Goal: Task Accomplishment & Management: Use online tool/utility

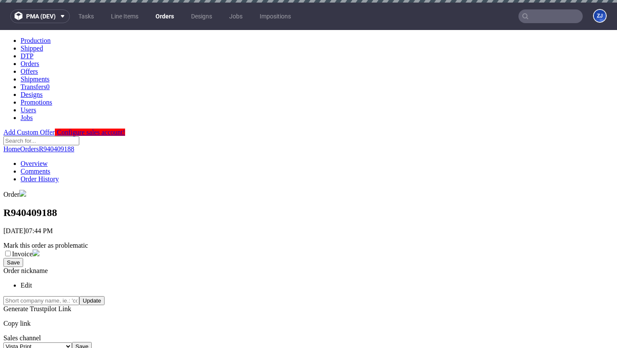
click at [163, 19] on link "Orders" at bounding box center [164, 16] width 29 height 14
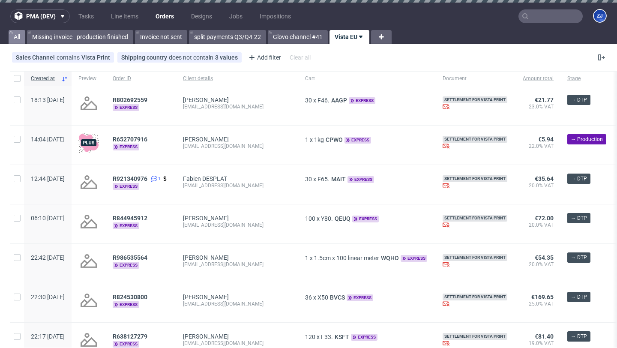
click at [20, 39] on link "All" at bounding box center [17, 37] width 17 height 14
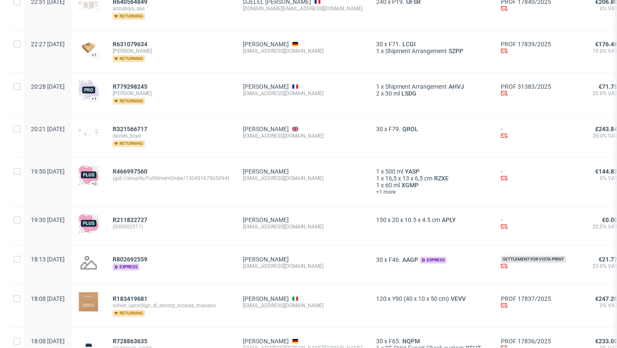
scroll to position [379, 0]
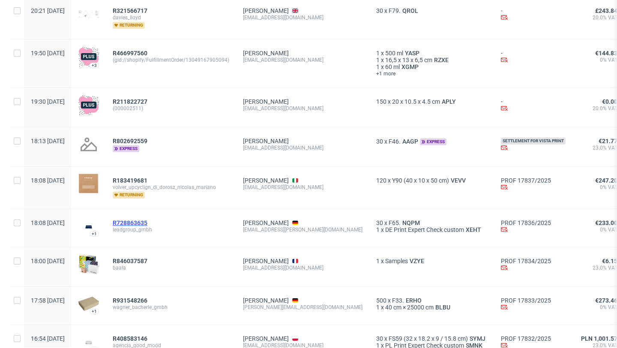
click at [147, 223] on span "R728863635" at bounding box center [130, 222] width 35 height 7
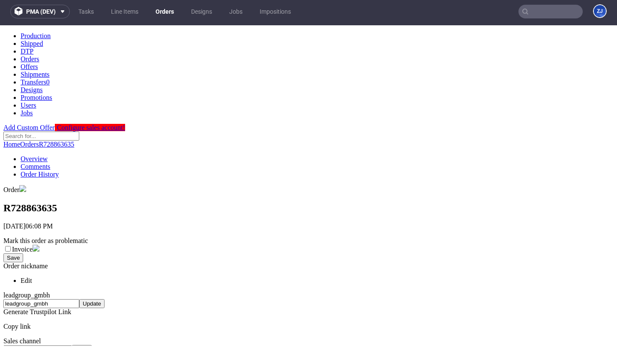
scroll to position [134, 0]
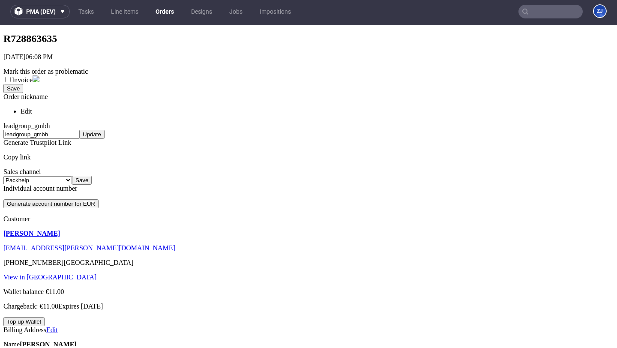
scroll to position [279, 0]
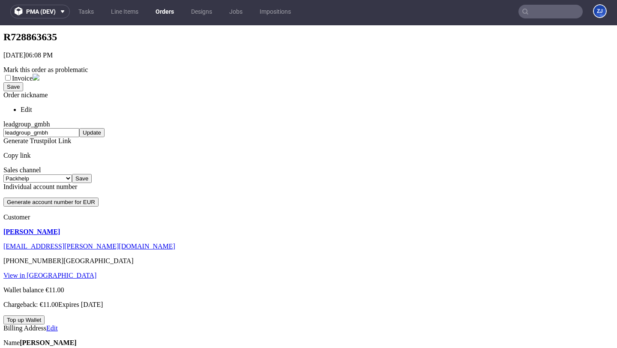
scroll to position [0, 0]
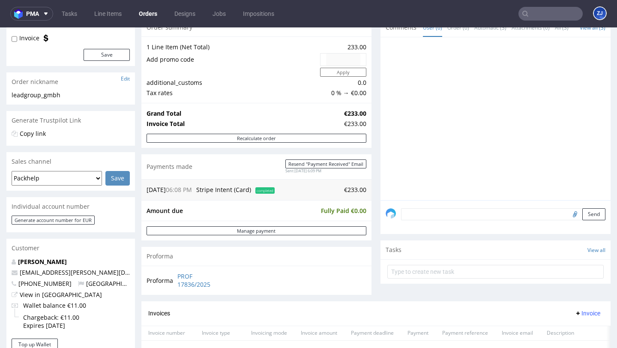
scroll to position [285, 0]
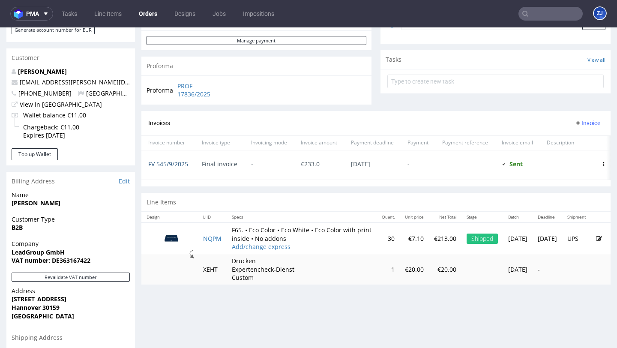
click at [173, 161] on link "FV 545/9/2025" at bounding box center [168, 164] width 40 height 8
click at [183, 89] on link "PROF 17836/2025" at bounding box center [201, 90] width 49 height 17
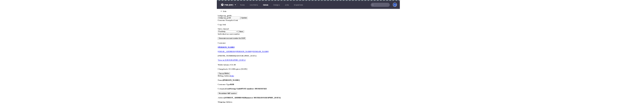
scroll to position [297, 0]
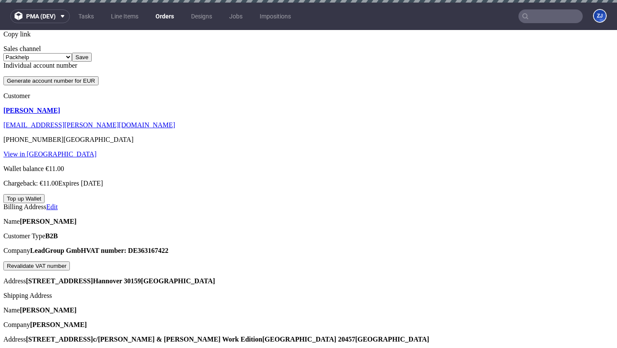
click at [583, 132] on span "Generate" at bounding box center [580, 134] width 25 height 7
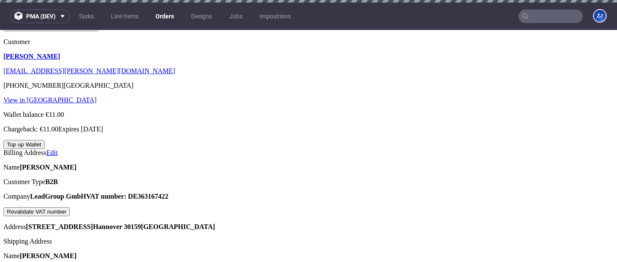
scroll to position [349, 0]
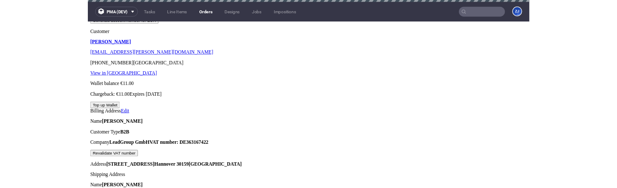
scroll to position [268, 0]
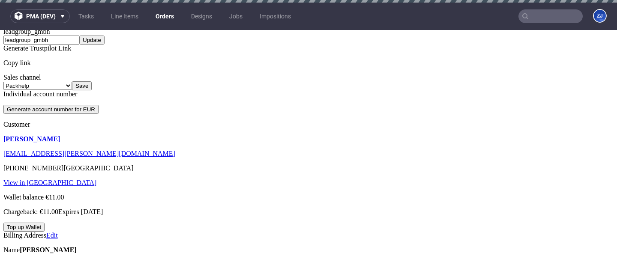
click at [170, 21] on link "Orders" at bounding box center [164, 16] width 29 height 14
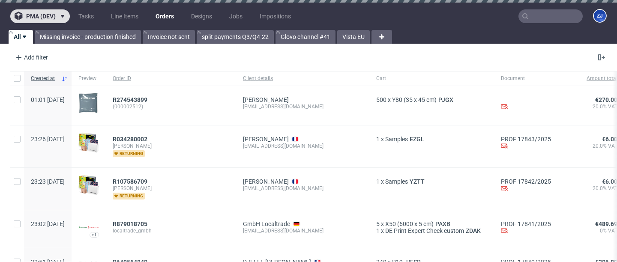
click at [52, 17] on span "pma (dev)" at bounding box center [41, 16] width 30 height 6
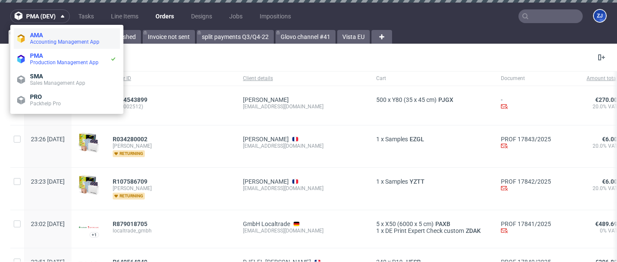
click at [49, 38] on span "AMA" at bounding box center [73, 35] width 87 height 7
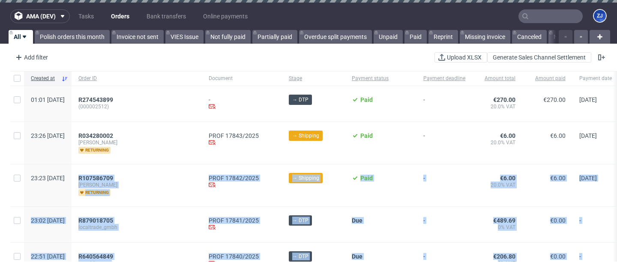
drag, startPoint x: 164, startPoint y: 262, endPoint x: 190, endPoint y: 170, distance: 95.5
click at [190, 103] on div "ama (dev) Tasks Orders Bank transfers Online payments ZJ All Polish orders this…" at bounding box center [308, 131] width 617 height 262
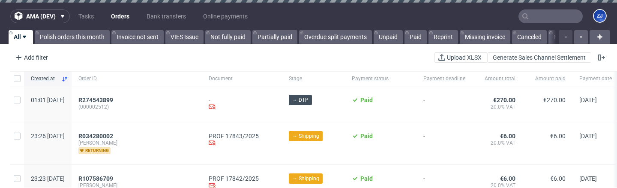
click at [312, 57] on div "Add filter Hide filters Clear all Upload XLSX Generate Sales Channel Settlement" at bounding box center [308, 57] width 617 height 21
click at [355, 51] on div "Add filter Hide filters Clear all Upload XLSX Generate Sales Channel Settlement" at bounding box center [308, 57] width 617 height 21
click at [356, 57] on div "Add filter Hide filters Clear all Upload XLSX Generate Sales Channel Settlement" at bounding box center [308, 57] width 617 height 21
click at [320, 56] on div "Add filter Hide filters Clear all Upload XLSX Generate Sales Channel Settlement" at bounding box center [308, 57] width 617 height 21
click at [321, 48] on div "Add filter Hide filters Clear all Upload XLSX Generate Sales Channel Settlement" at bounding box center [308, 57] width 617 height 21
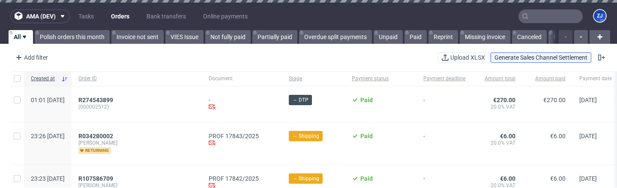
click at [495, 56] on span "Generate Sales Channel Settlement" at bounding box center [541, 57] width 93 height 6
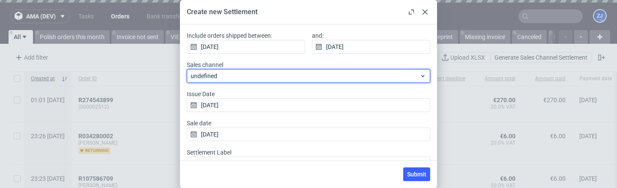
click at [300, 72] on span "undefined" at bounding box center [305, 76] width 229 height 9
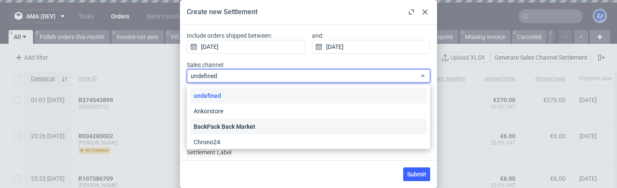
click at [334, 103] on div "BackPack Back Market" at bounding box center [308, 126] width 237 height 15
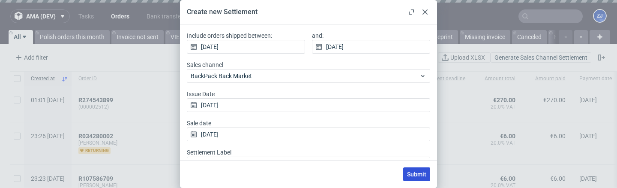
click at [408, 103] on button "Submit" at bounding box center [416, 174] width 27 height 14
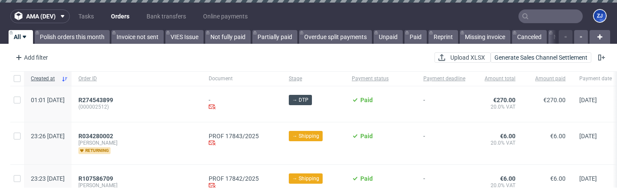
click at [367, 55] on div "Add filter Hide filters Clear all Upload XLSX Generate Sales Channel Settlement" at bounding box center [308, 57] width 617 height 21
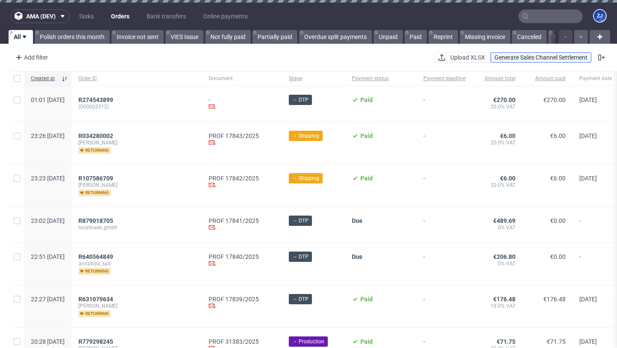
click at [532, 60] on span "Generate Sales Channel Settlement" at bounding box center [541, 57] width 93 height 6
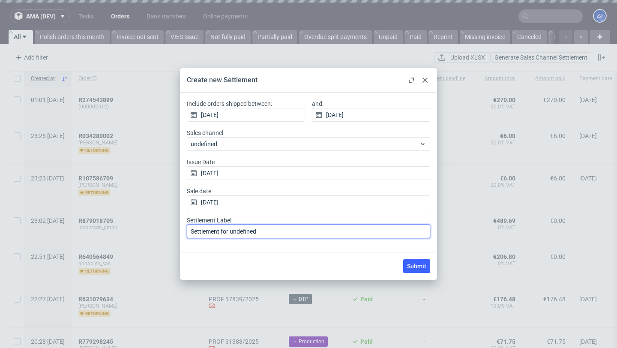
click at [293, 187] on input "Settlement for undefined" at bounding box center [308, 232] width 243 height 14
type input "Settlement for unde"
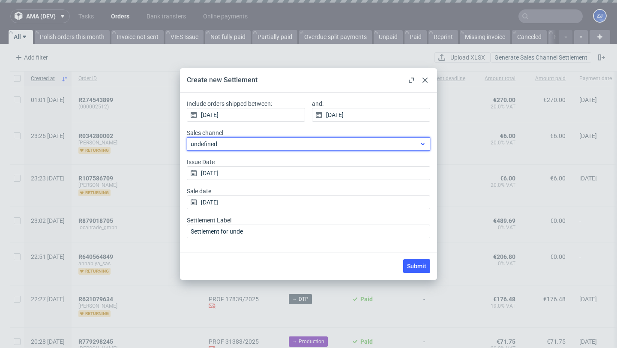
click at [222, 146] on span "undefined" at bounding box center [305, 144] width 229 height 9
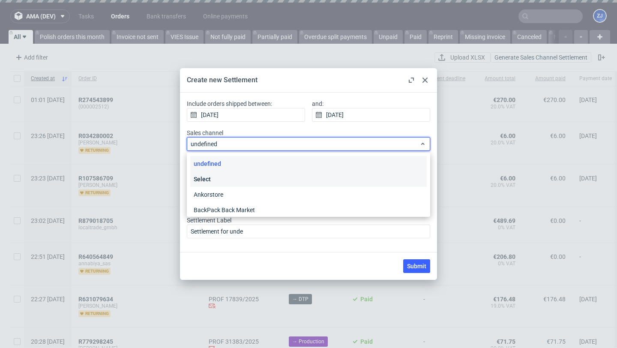
click at [214, 182] on div "Select" at bounding box center [308, 178] width 237 height 15
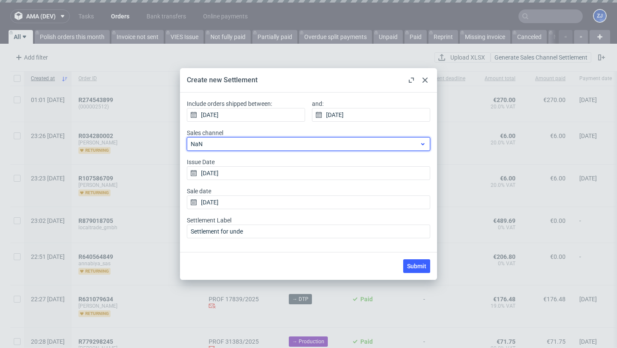
click at [287, 137] on div "NaN" at bounding box center [308, 144] width 243 height 14
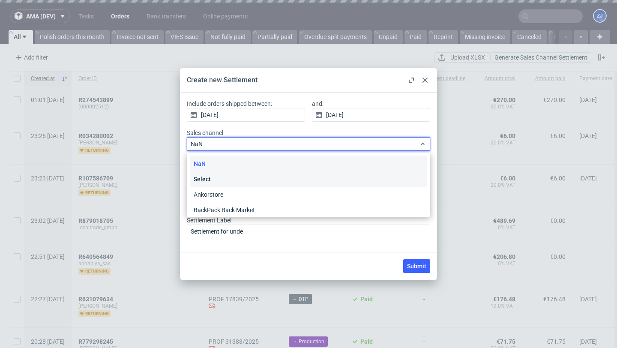
click at [260, 182] on div "Select" at bounding box center [308, 178] width 237 height 15
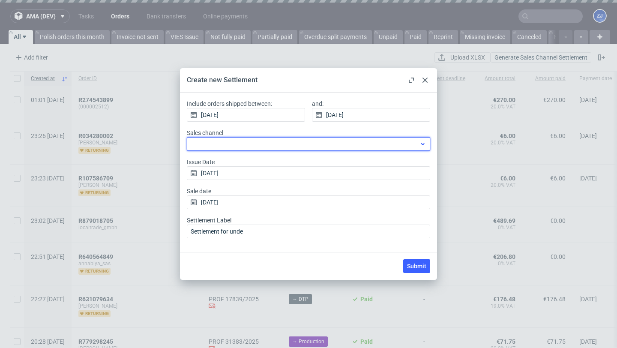
click at [261, 143] on div at bounding box center [308, 144] width 243 height 14
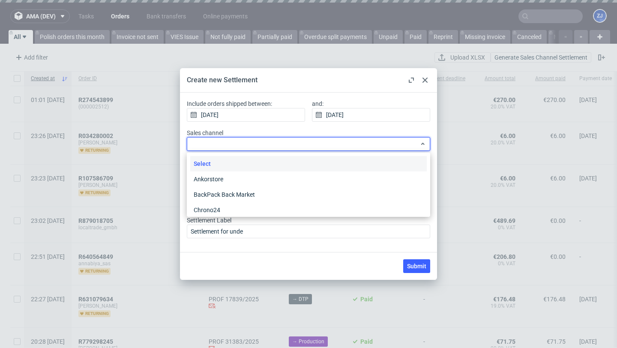
click at [252, 162] on div "Select" at bounding box center [308, 163] width 237 height 15
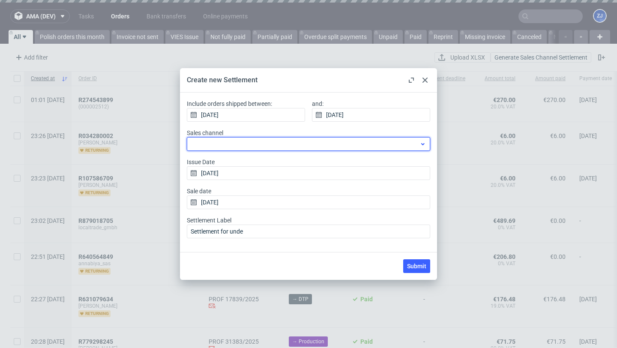
click at [258, 141] on div at bounding box center [308, 144] width 243 height 14
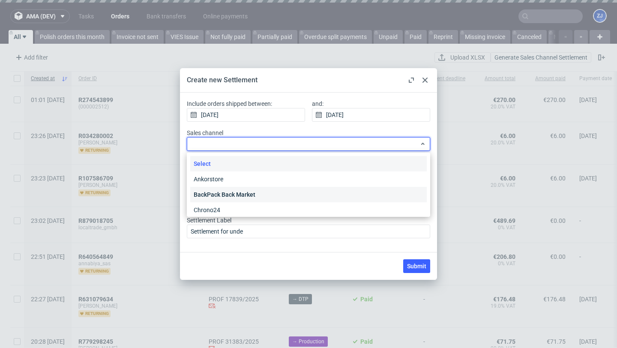
click at [249, 187] on div "BackPack Back Market" at bounding box center [308, 194] width 237 height 15
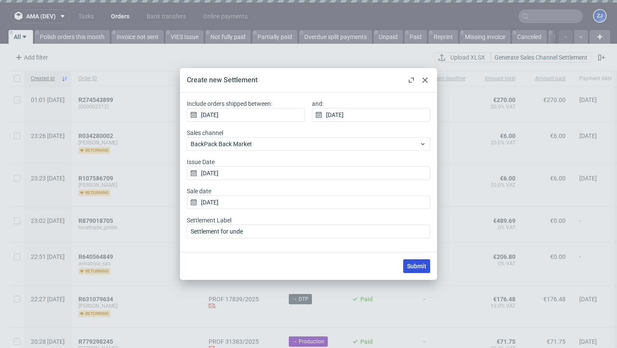
click at [412, 187] on button "Submit" at bounding box center [416, 266] width 27 height 14
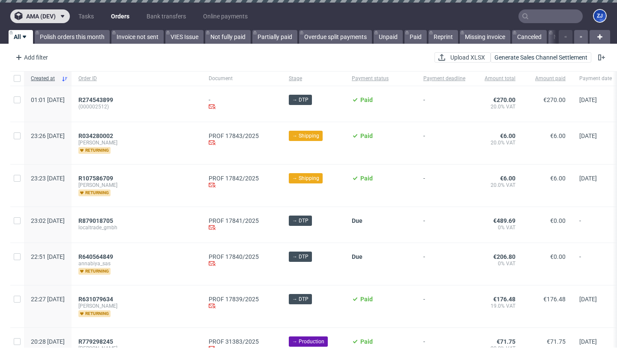
click at [54, 21] on button "ama (dev)" at bounding box center [40, 16] width 60 height 14
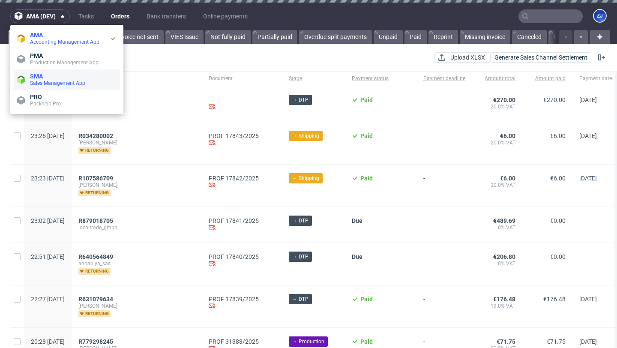
click at [56, 82] on span "Sales Management App" at bounding box center [57, 83] width 55 height 6
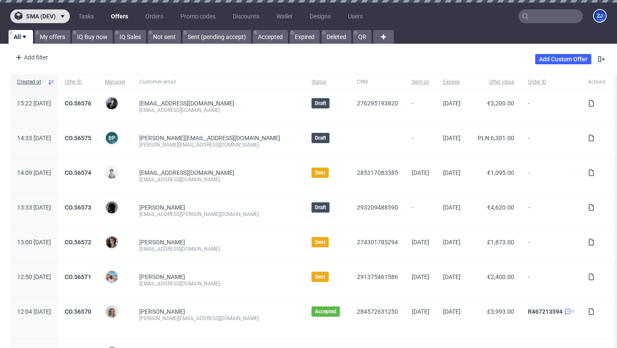
click at [54, 11] on button "sma (dev)" at bounding box center [40, 16] width 60 height 14
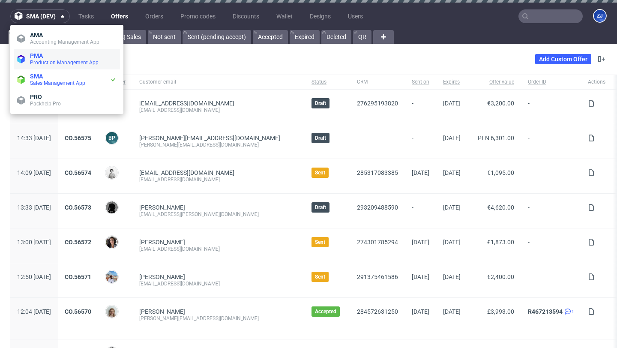
click at [61, 54] on span "PMA" at bounding box center [73, 55] width 87 height 7
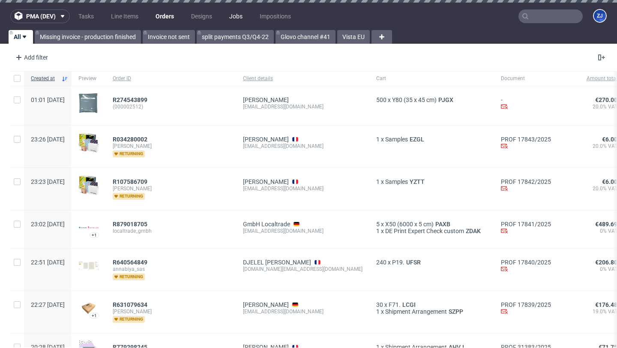
click at [236, 18] on link "Jobs" at bounding box center [236, 16] width 24 height 14
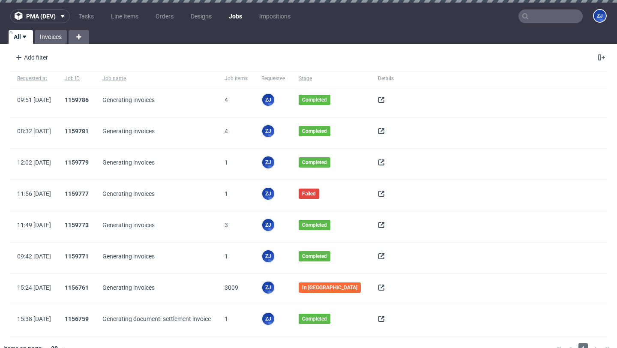
click at [381, 102] on icon at bounding box center [381, 99] width 7 height 7
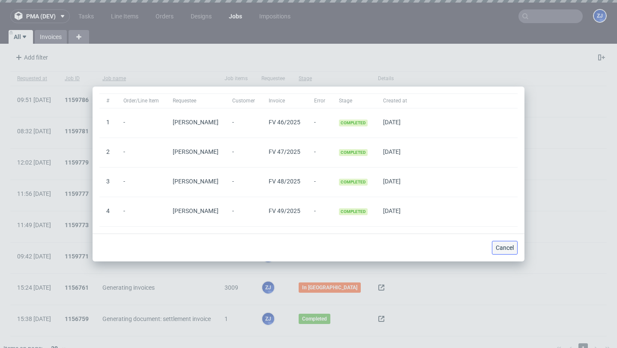
click at [502, 249] on span "Cancel" at bounding box center [505, 248] width 18 height 6
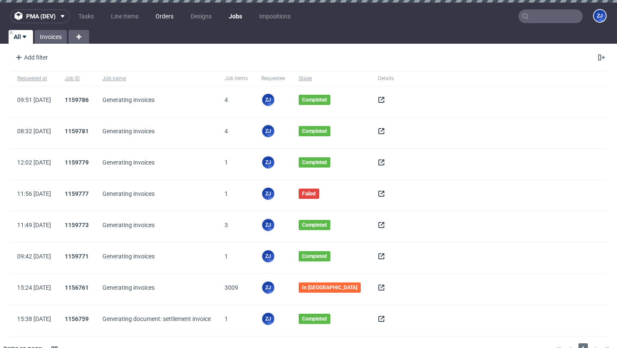
click at [162, 14] on link "Orders" at bounding box center [164, 16] width 28 height 14
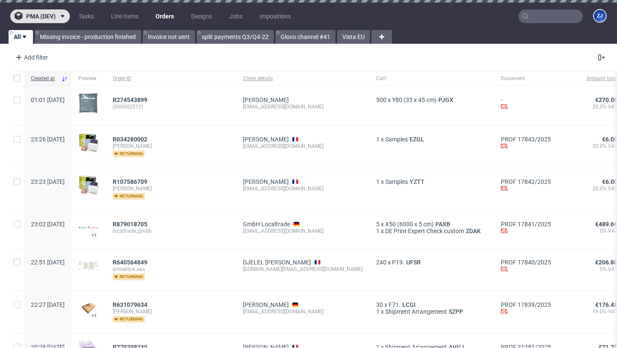
click at [51, 19] on span "pma (dev)" at bounding box center [41, 16] width 30 height 6
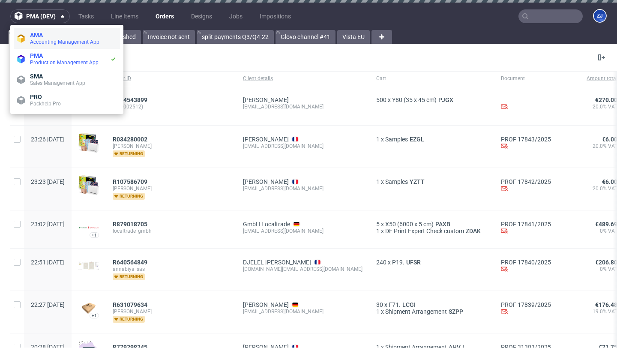
click at [47, 39] on span "Accounting Management App" at bounding box center [64, 42] width 69 height 6
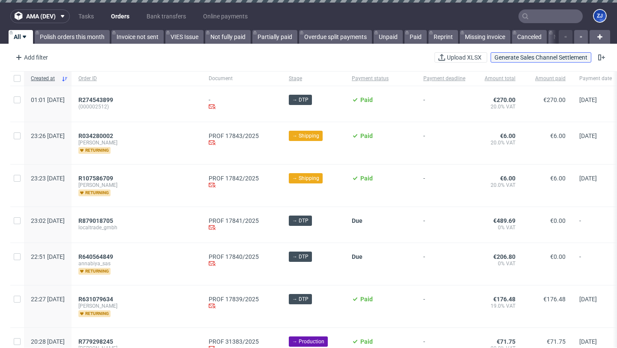
click at [548, 56] on span "Generate Sales Channel Settlement" at bounding box center [541, 57] width 93 height 6
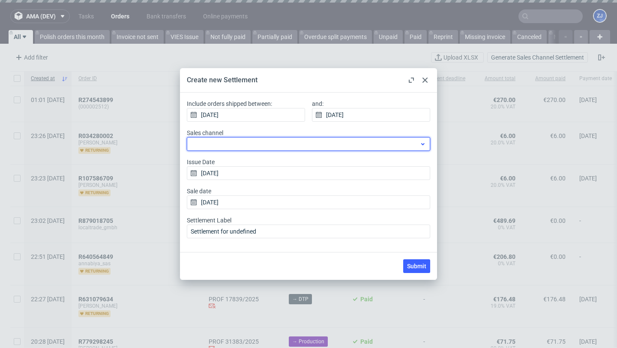
click at [348, 138] on div at bounding box center [308, 144] width 243 height 14
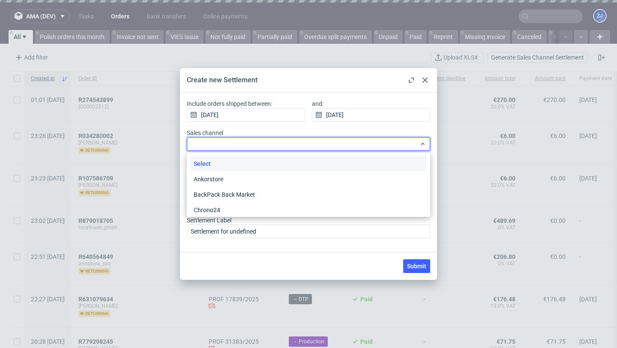
click at [344, 158] on div "Select" at bounding box center [308, 163] width 237 height 15
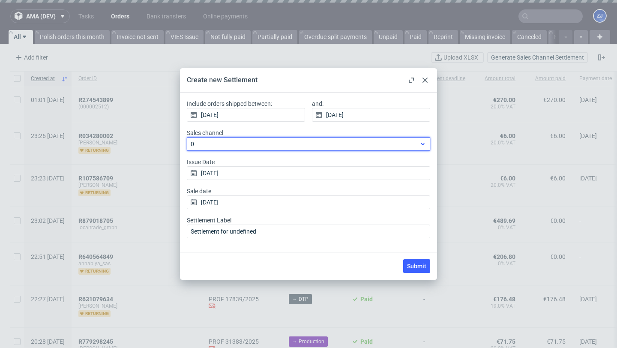
click at [342, 144] on span "0" at bounding box center [305, 144] width 229 height 9
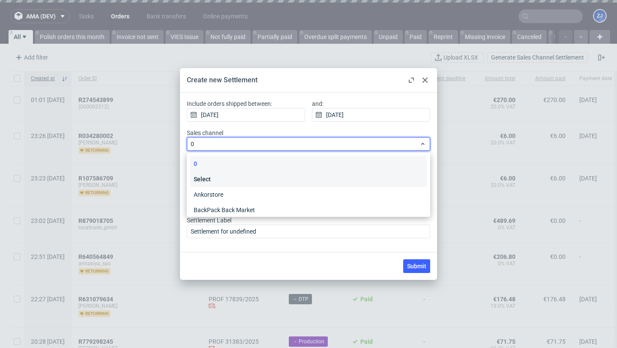
click at [334, 178] on div "Select" at bounding box center [308, 178] width 237 height 15
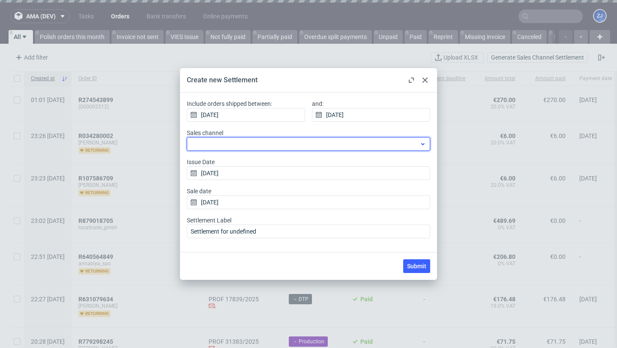
click at [331, 141] on div at bounding box center [308, 144] width 243 height 14
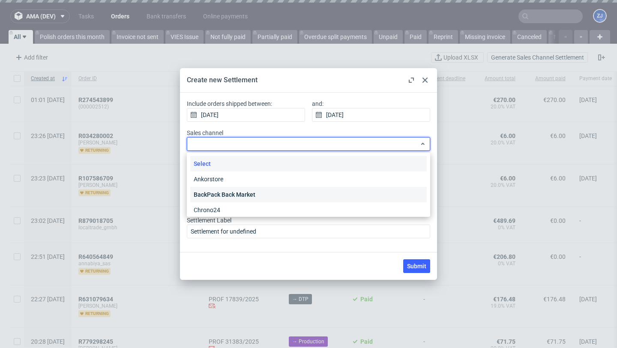
click at [319, 196] on div "BackPack Back Market" at bounding box center [308, 194] width 237 height 15
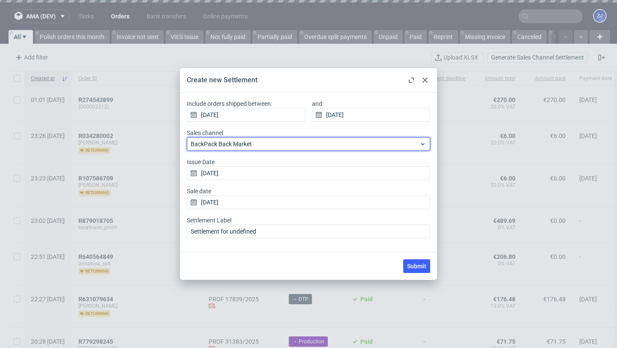
click at [315, 144] on span "BackPack Back Market" at bounding box center [305, 144] width 229 height 9
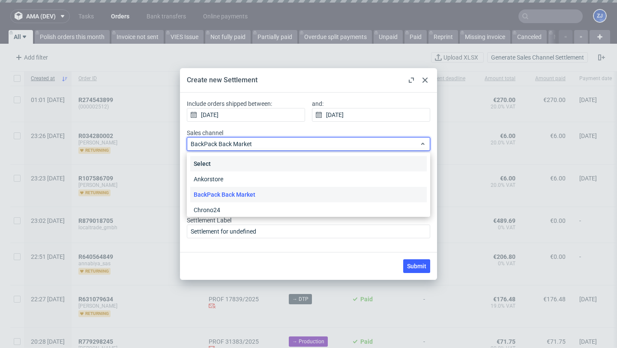
click at [309, 166] on div "Select" at bounding box center [308, 163] width 237 height 15
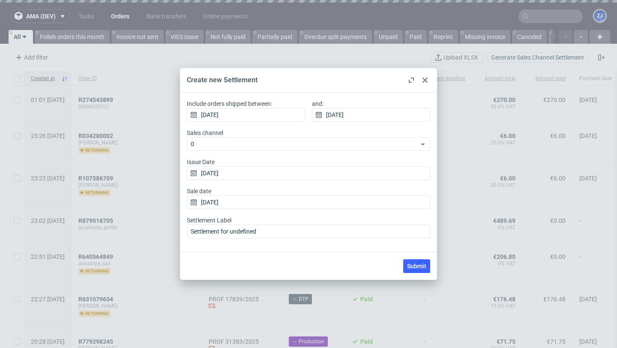
click at [425, 78] on icon at bounding box center [425, 80] width 5 height 5
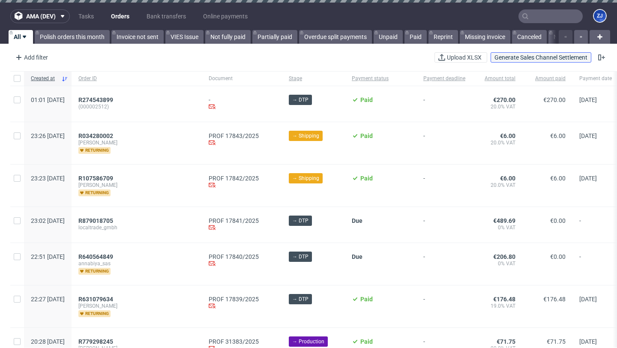
click at [516, 60] on span "Generate Sales Channel Settlement" at bounding box center [541, 57] width 93 height 6
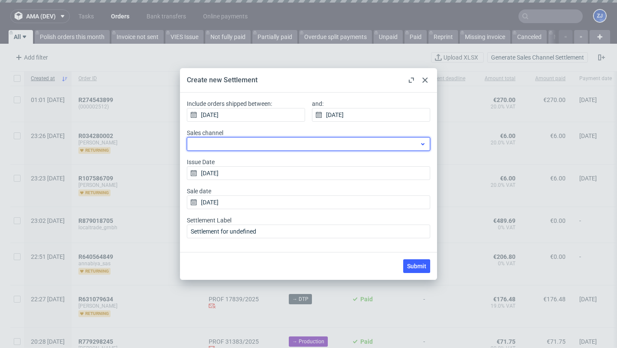
click at [382, 143] on div at bounding box center [308, 144] width 243 height 14
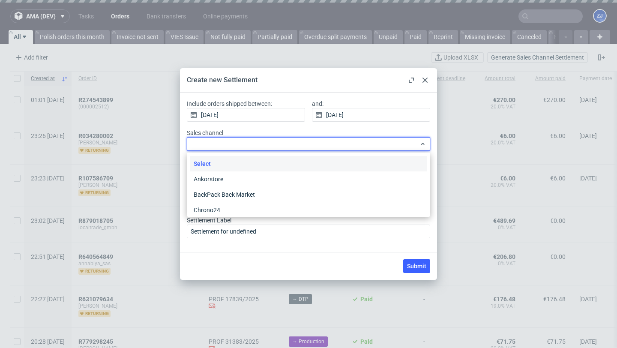
click at [408, 126] on div "Include orders shipped between: 18/09/2025 and: 18/09/2025" at bounding box center [308, 113] width 243 height 29
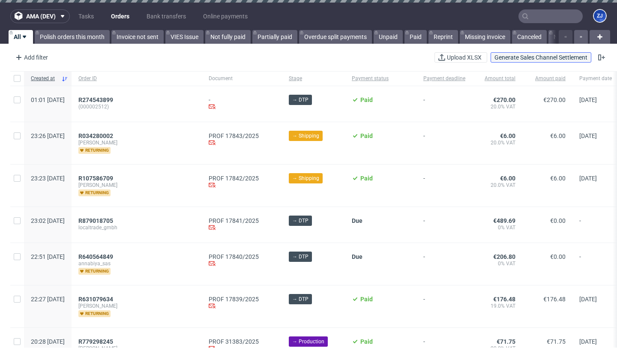
click at [516, 59] on span "Generate Sales Channel Settlement" at bounding box center [541, 57] width 93 height 6
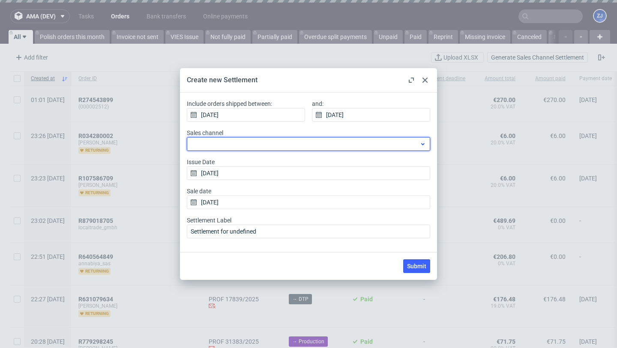
click at [236, 143] on div at bounding box center [308, 144] width 243 height 14
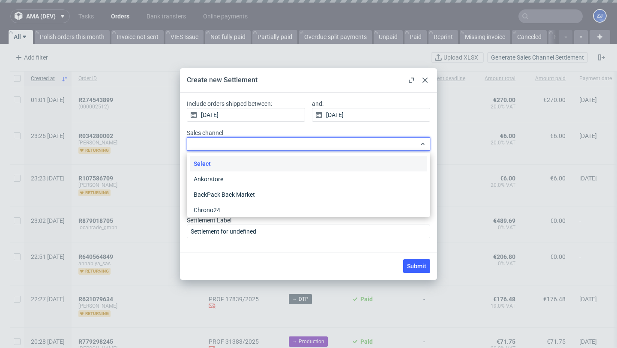
click at [237, 157] on div "Select" at bounding box center [308, 163] width 237 height 15
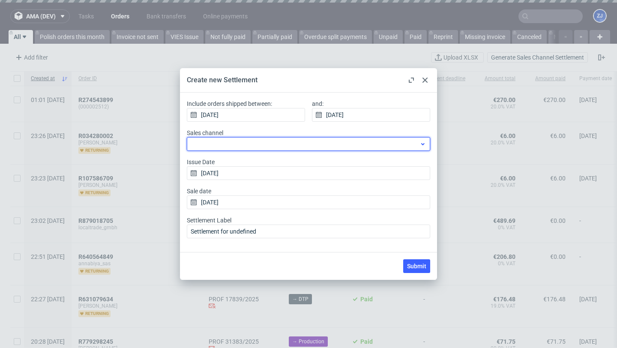
click at [235, 144] on div at bounding box center [308, 144] width 243 height 14
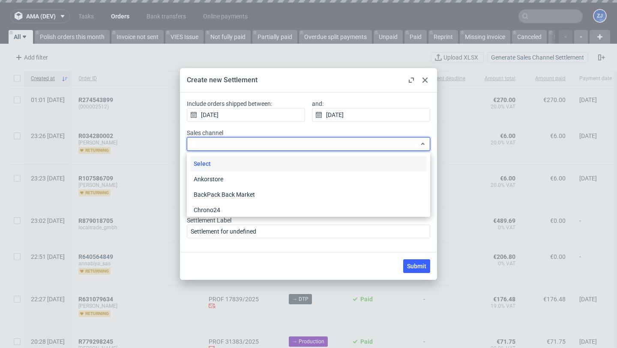
click at [235, 164] on div "Select" at bounding box center [308, 163] width 237 height 15
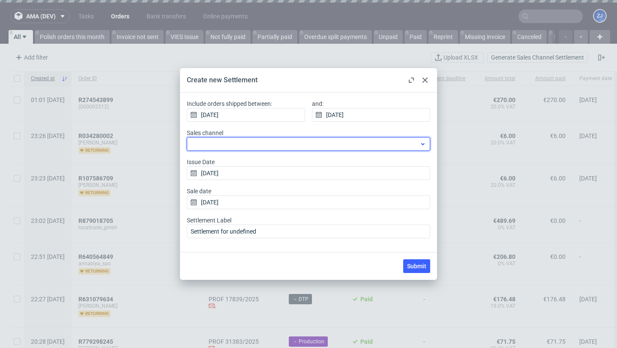
click at [234, 145] on div at bounding box center [308, 144] width 243 height 14
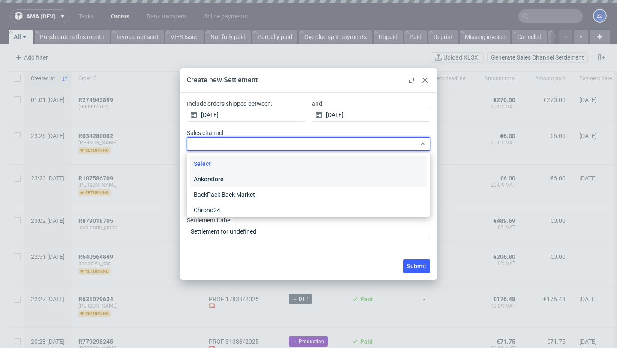
click at [234, 180] on div "Ankorstore" at bounding box center [308, 178] width 237 height 15
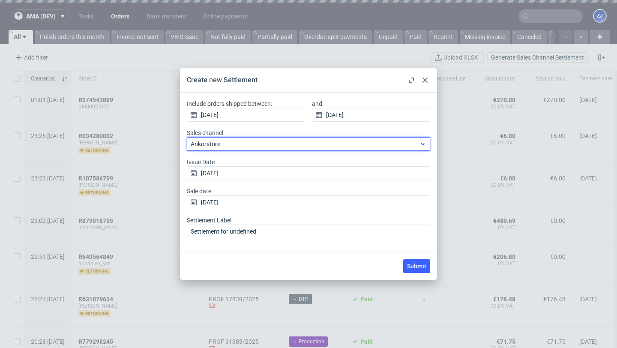
click at [234, 150] on div "Ankorstore" at bounding box center [308, 144] width 243 height 14
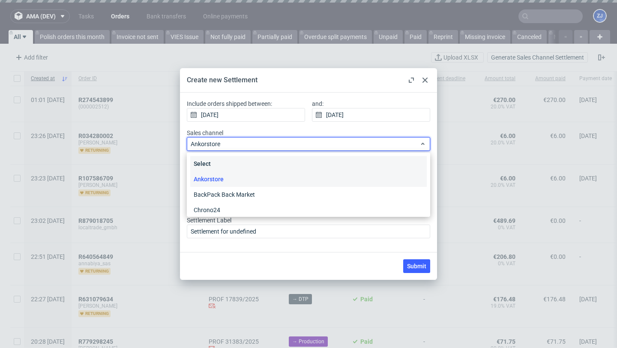
click at [234, 161] on div "Select" at bounding box center [308, 163] width 237 height 15
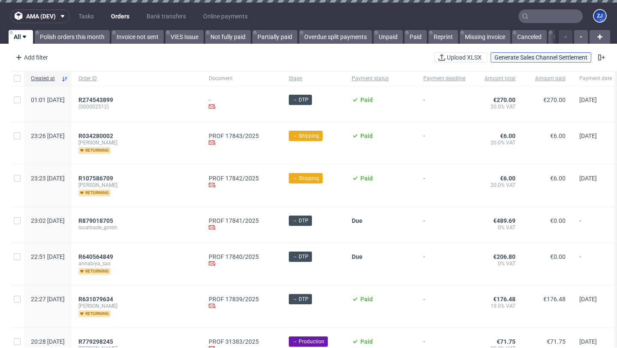
click at [530, 61] on button "Generate Sales Channel Settlement" at bounding box center [541, 57] width 101 height 10
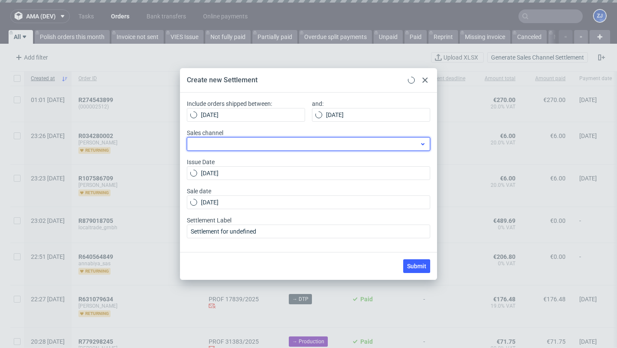
click at [396, 147] on div at bounding box center [308, 144] width 243 height 14
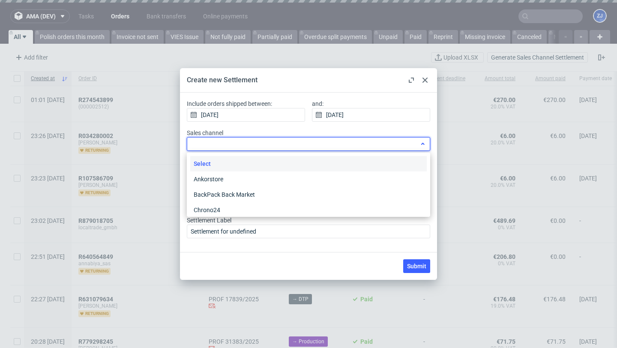
click at [397, 143] on div at bounding box center [308, 144] width 243 height 14
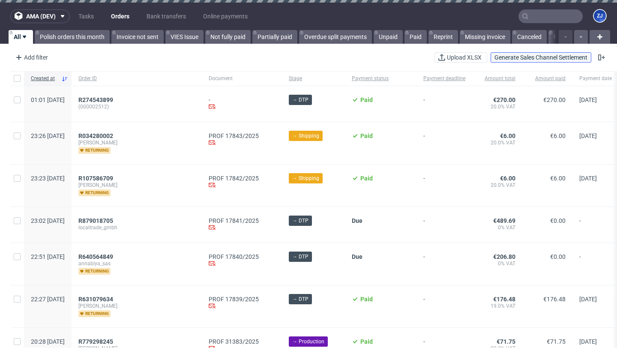
click at [524, 59] on span "Generate Sales Channel Settlement" at bounding box center [541, 57] width 93 height 6
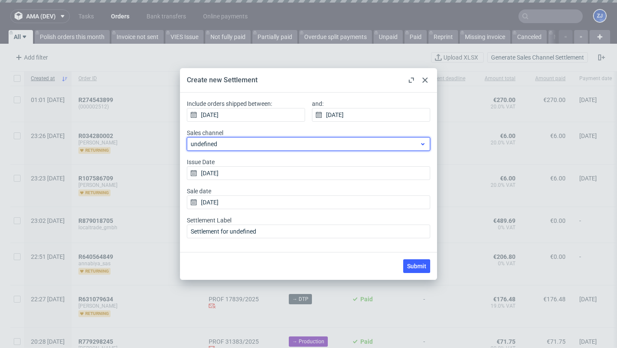
click at [366, 144] on span "undefined" at bounding box center [305, 144] width 229 height 9
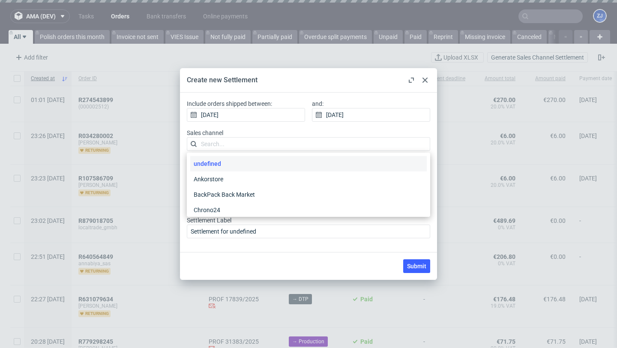
click at [366, 144] on input "Sales channel" at bounding box center [308, 144] width 243 height 14
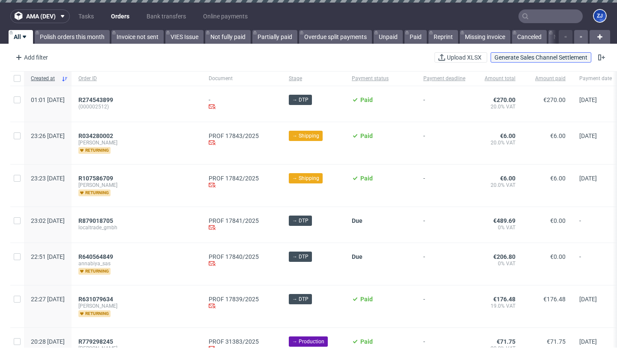
click at [508, 60] on span "Generate Sales Channel Settlement" at bounding box center [541, 57] width 93 height 6
click at [507, 54] on span "Generate Sales Channel Settlement" at bounding box center [541, 57] width 93 height 6
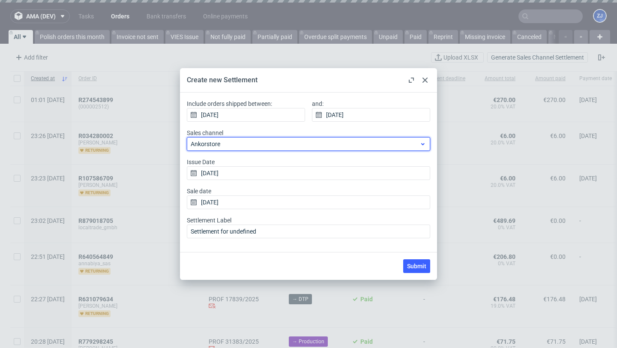
click at [327, 142] on span "Ankorstore" at bounding box center [305, 144] width 229 height 9
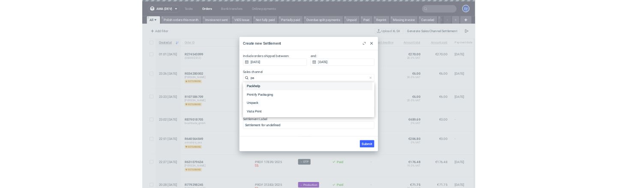
scroll to position [20, 0]
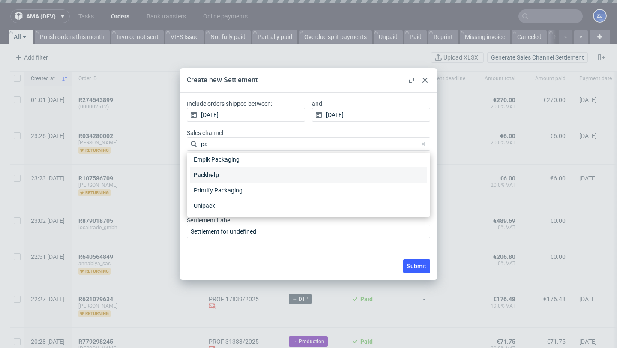
type input "pa"
click at [275, 180] on div "Packhelp" at bounding box center [308, 174] width 237 height 15
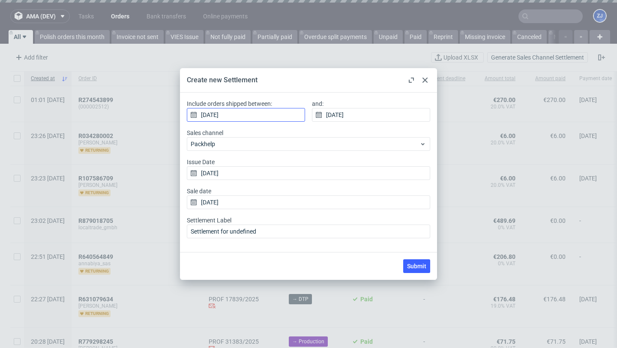
click at [282, 113] on input "[DATE]" at bounding box center [246, 115] width 118 height 14
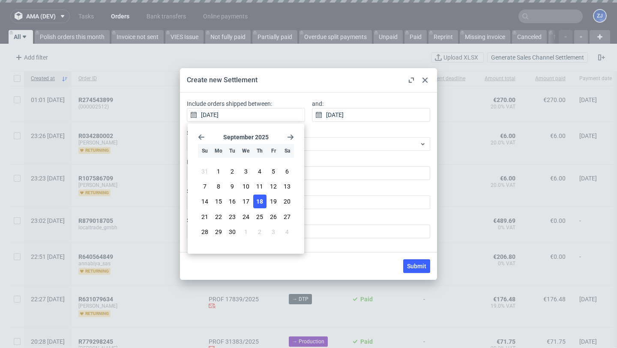
click at [203, 139] on icon "Go back 1 month" at bounding box center [201, 137] width 7 height 7
click at [270, 168] on button "1" at bounding box center [273, 172] width 13 height 14
type input "[DATE]"
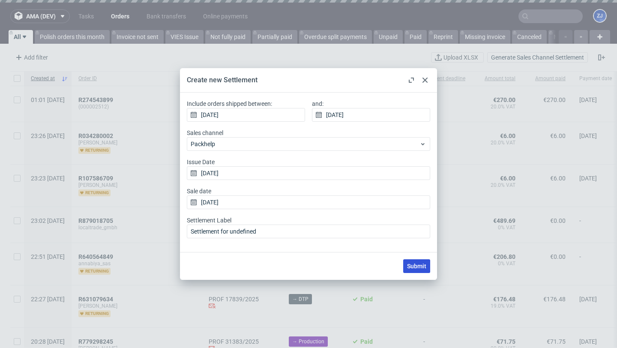
click at [419, 270] on button "Submit" at bounding box center [416, 266] width 27 height 14
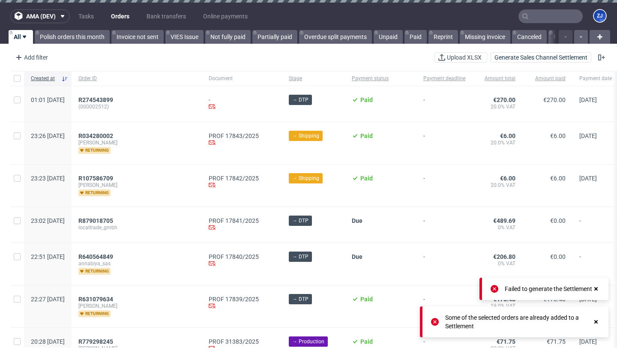
click at [600, 323] on icon at bounding box center [596, 321] width 8 height 7
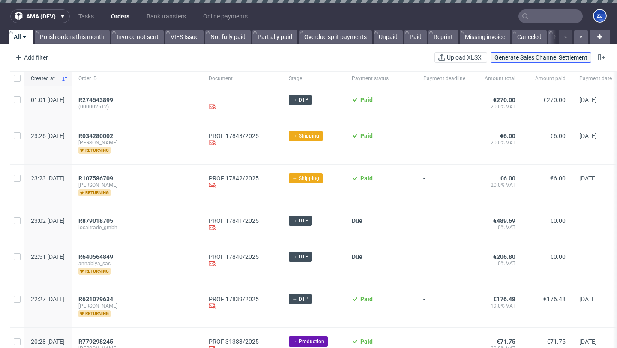
click at [550, 57] on span "Generate Sales Channel Settlement" at bounding box center [541, 57] width 93 height 6
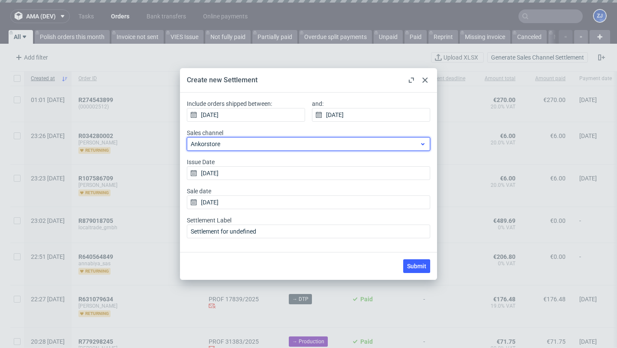
click at [237, 149] on div "Ankorstore" at bounding box center [308, 144] width 243 height 14
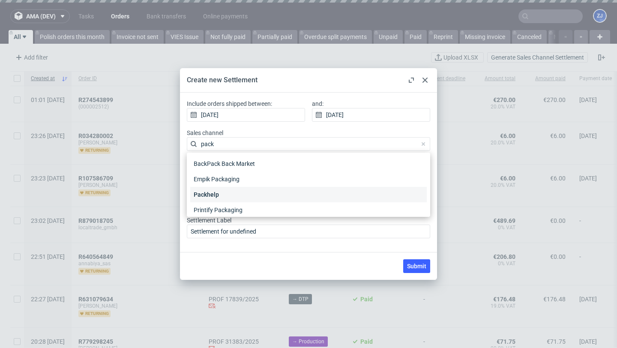
type input "pack"
click at [226, 196] on div "Packhelp" at bounding box center [308, 194] width 237 height 15
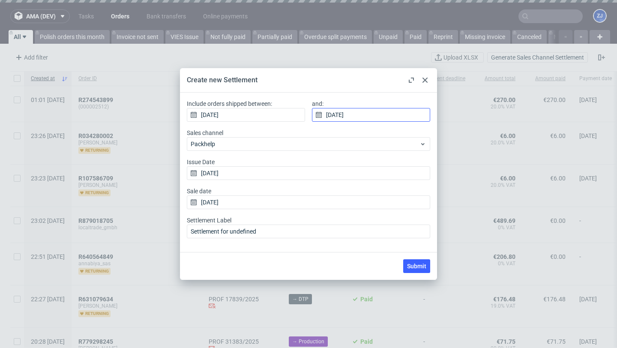
click at [345, 115] on input "[DATE]" at bounding box center [371, 115] width 118 height 14
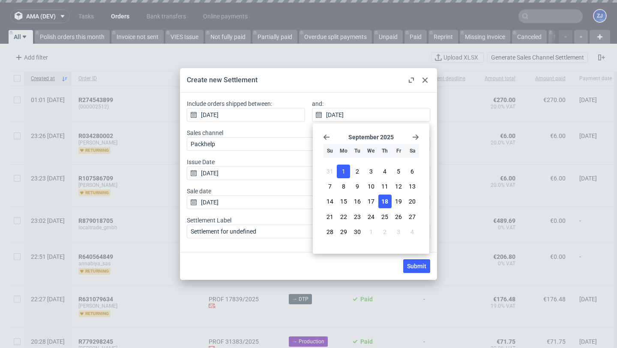
click at [341, 170] on button "1" at bounding box center [343, 172] width 13 height 14
type input "[DATE]"
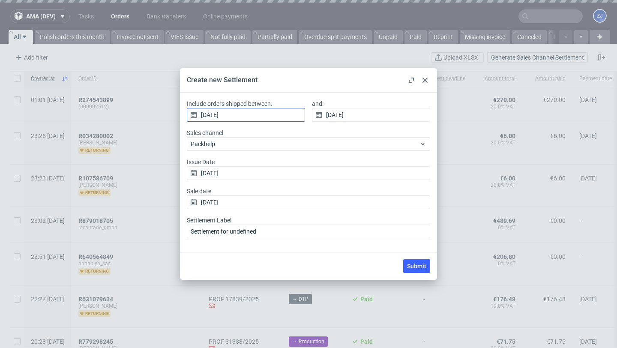
click at [270, 110] on input "[DATE]" at bounding box center [246, 115] width 118 height 14
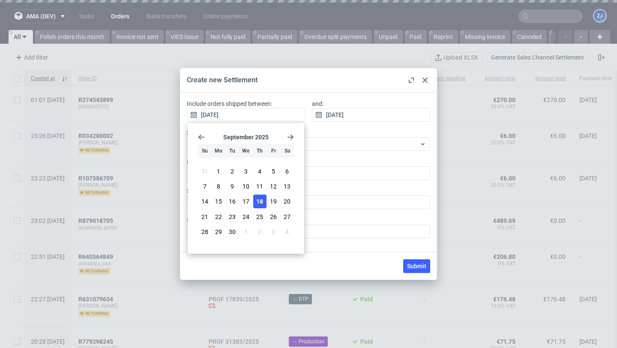
click at [201, 132] on div "[DATE] Su Mo Tu We Th Fr Sa 31 1 2 3 4 5 6 7 8 9 10 11 12 13 14 15 16 17 18 19 …" at bounding box center [246, 188] width 110 height 123
click at [201, 136] on icon "Go back 1 month" at bounding box center [201, 137] width 7 height 7
click at [271, 175] on button "1" at bounding box center [273, 172] width 13 height 14
type input "[DATE]"
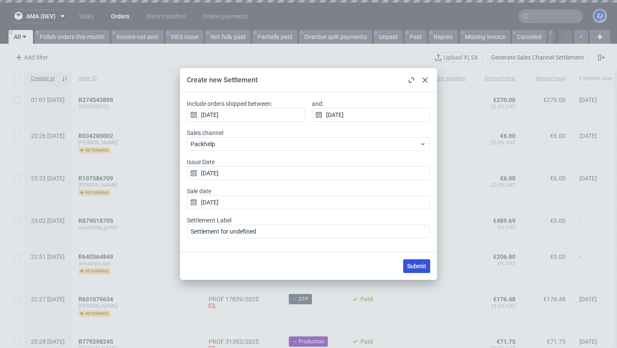
click at [413, 264] on span "Submit" at bounding box center [416, 266] width 19 height 6
click at [421, 81] on div at bounding box center [425, 80] width 10 height 10
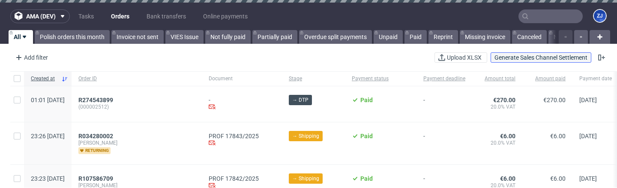
click at [550, 58] on span "Generate Sales Channel Settlement" at bounding box center [541, 57] width 93 height 6
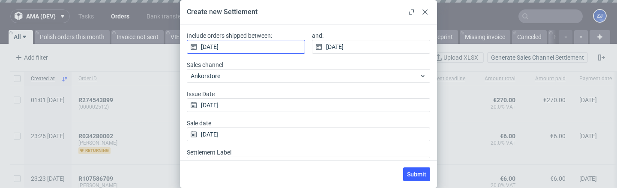
click at [243, 50] on input "[DATE]" at bounding box center [246, 47] width 118 height 14
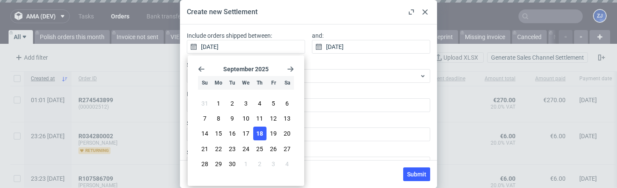
click at [201, 67] on use "Go back 1 month" at bounding box center [201, 68] width 6 height 5
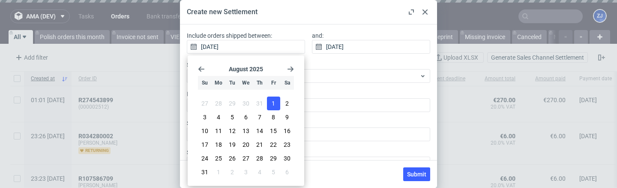
click at [272, 102] on span "1" at bounding box center [273, 103] width 3 height 9
type input "[DATE]"
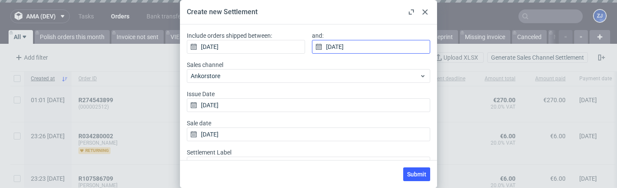
click at [353, 41] on input "[DATE]" at bounding box center [371, 47] width 118 height 14
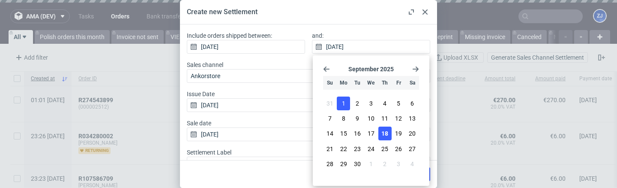
click at [344, 100] on span "1" at bounding box center [343, 103] width 3 height 9
type input "[DATE]"
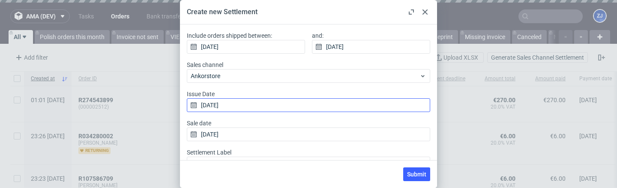
scroll to position [1, 0]
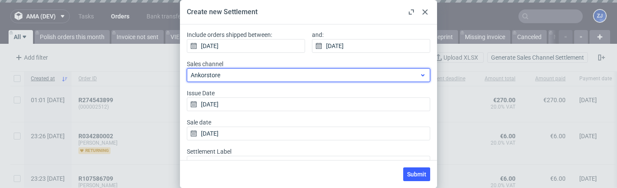
click at [274, 74] on span "Ankorstore" at bounding box center [305, 75] width 229 height 9
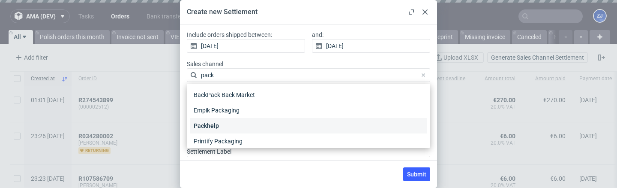
type input "pack"
click at [241, 126] on div "Packhelp" at bounding box center [308, 125] width 237 height 15
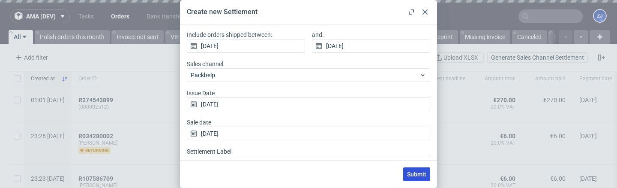
click at [411, 173] on span "Submit" at bounding box center [416, 174] width 19 height 6
